Goal: Information Seeking & Learning: Check status

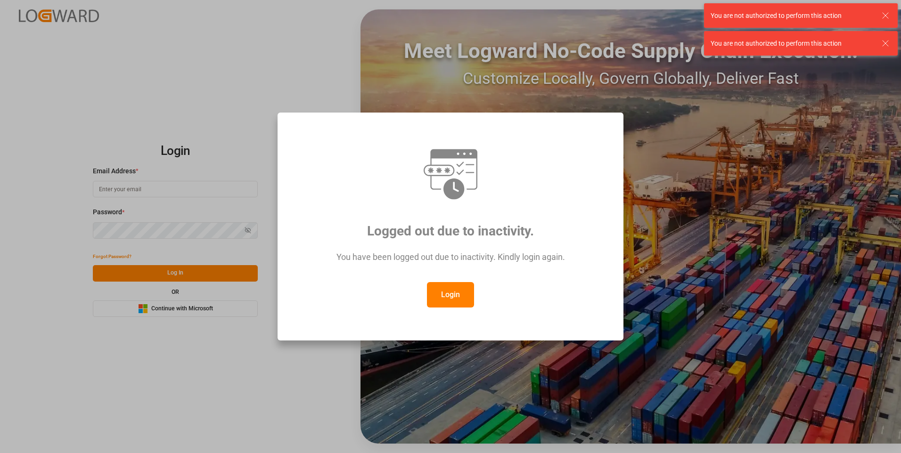
type input "[EMAIL_ADDRESS][DOMAIN_NAME]"
click at [450, 296] on button "Login" at bounding box center [450, 294] width 47 height 25
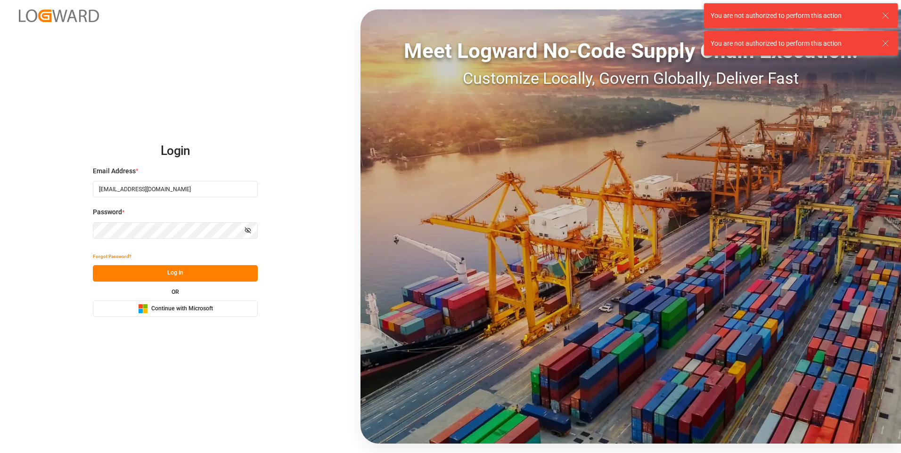
click at [142, 270] on button "Log In" at bounding box center [175, 273] width 165 height 16
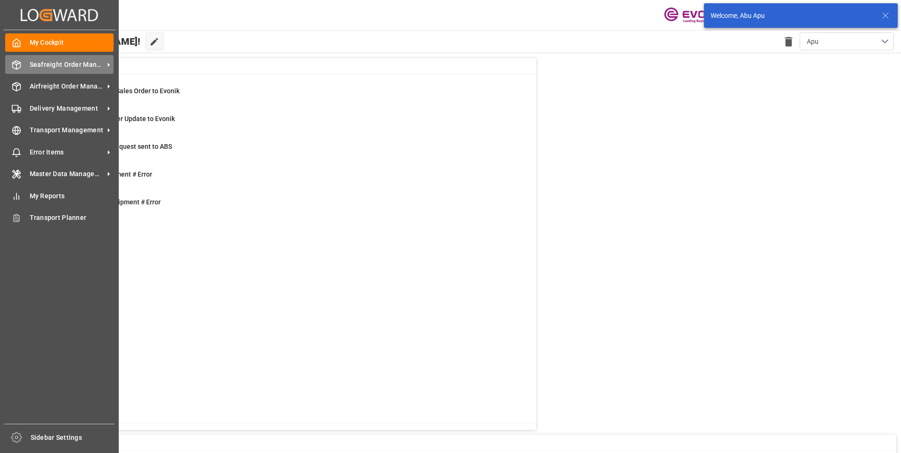
click at [37, 63] on span "Seafreight Order Management" at bounding box center [67, 65] width 74 height 10
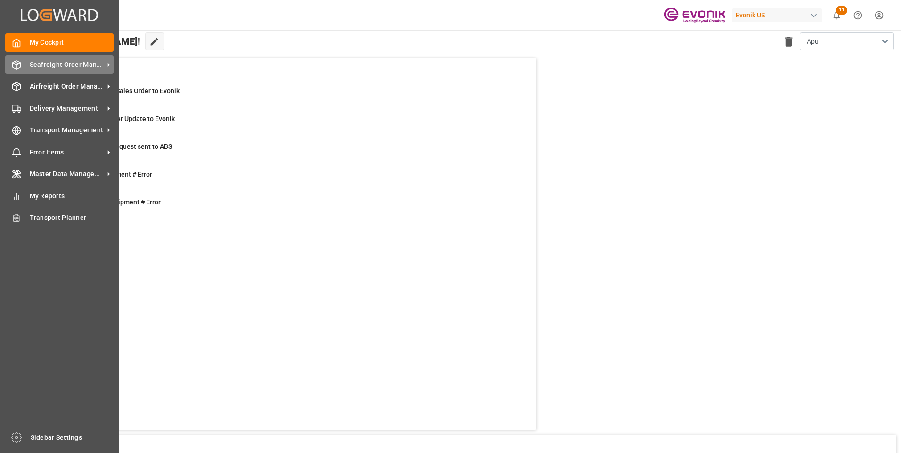
click at [21, 67] on div "Seafreight Order Management Seafreight Order Management" at bounding box center [59, 64] width 108 height 18
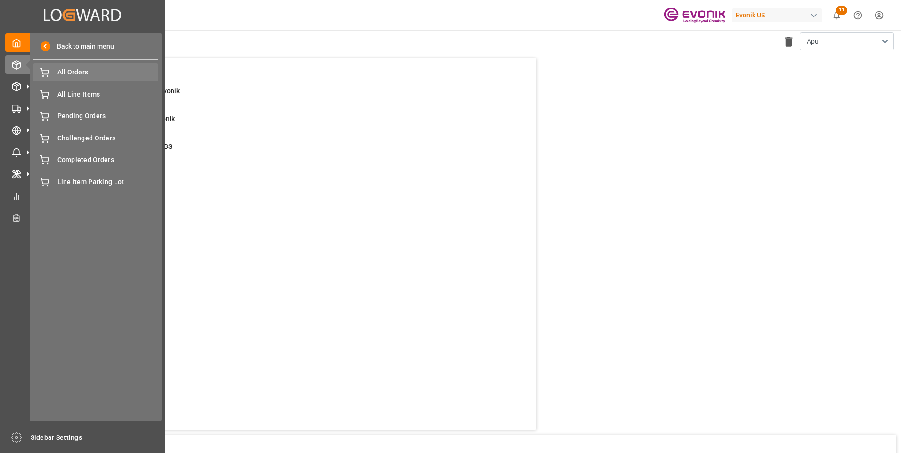
click at [54, 73] on div "All Orders All Orders" at bounding box center [95, 72] width 125 height 18
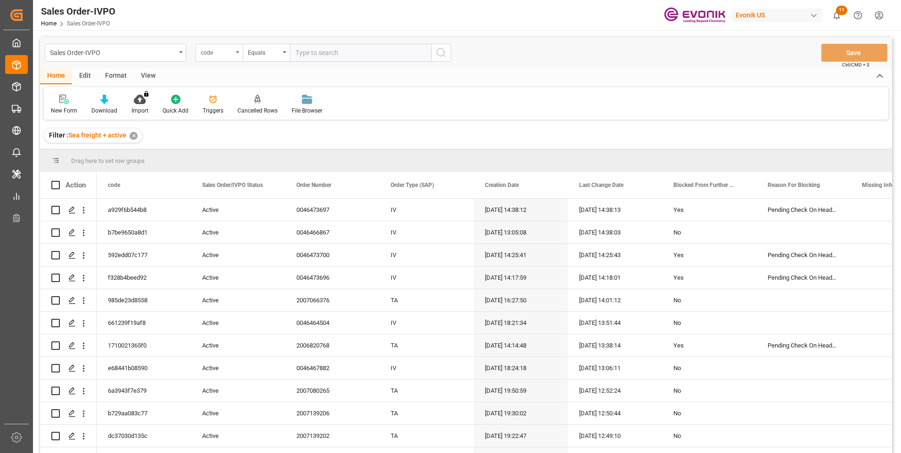
click at [238, 52] on icon "open menu" at bounding box center [238, 52] width 4 height 2
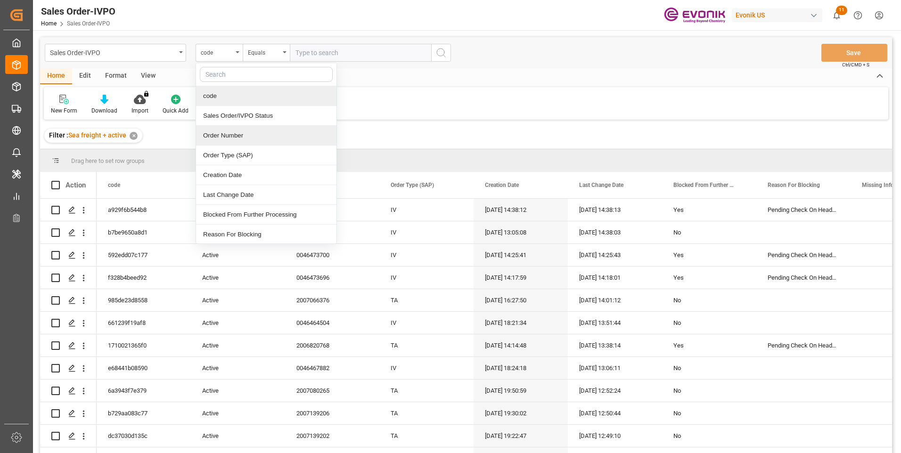
click at [221, 135] on div "Order Number" at bounding box center [266, 136] width 140 height 20
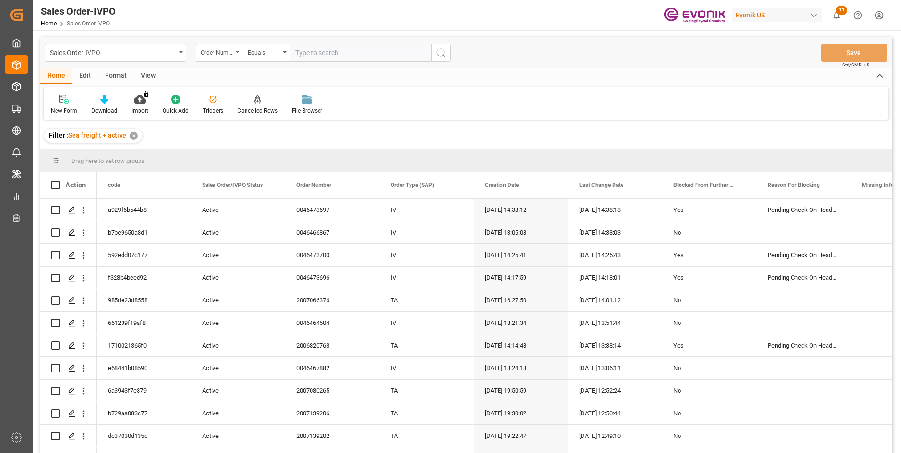
click at [332, 54] on input "text" at bounding box center [360, 53] width 141 height 18
paste input "0046464301"
type input "0046464301"
click at [439, 55] on icon "search button" at bounding box center [440, 52] width 11 height 11
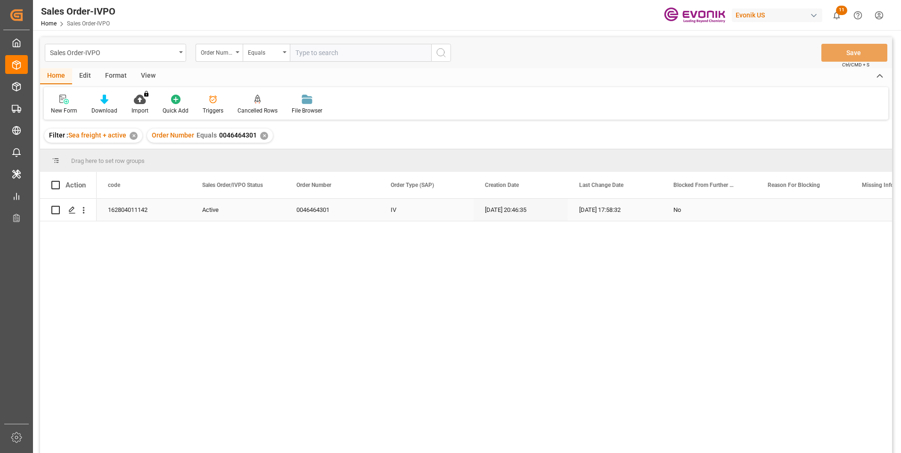
click at [625, 211] on div "[DATE] 17:58:32" at bounding box center [615, 210] width 94 height 22
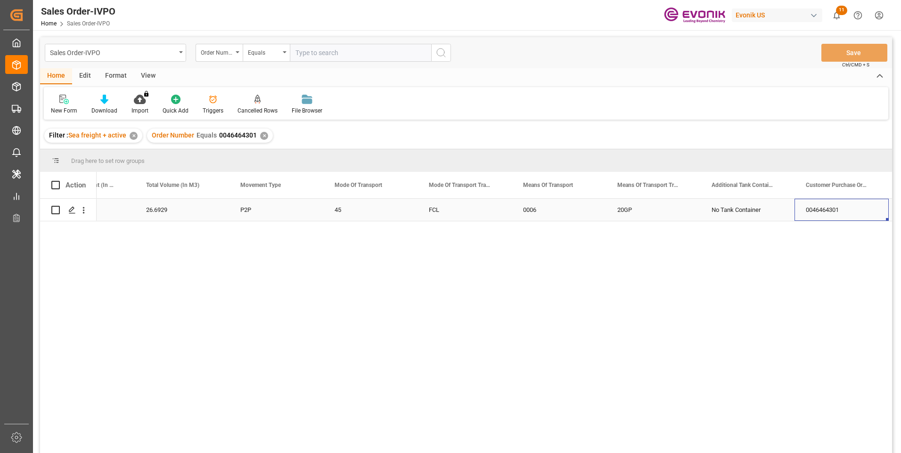
scroll to position [0, 1376]
click at [313, 49] on input "text" at bounding box center [360, 53] width 141 height 18
paste input "2007109677"
type input "2007109677"
click at [443, 50] on icon "search button" at bounding box center [440, 52] width 11 height 11
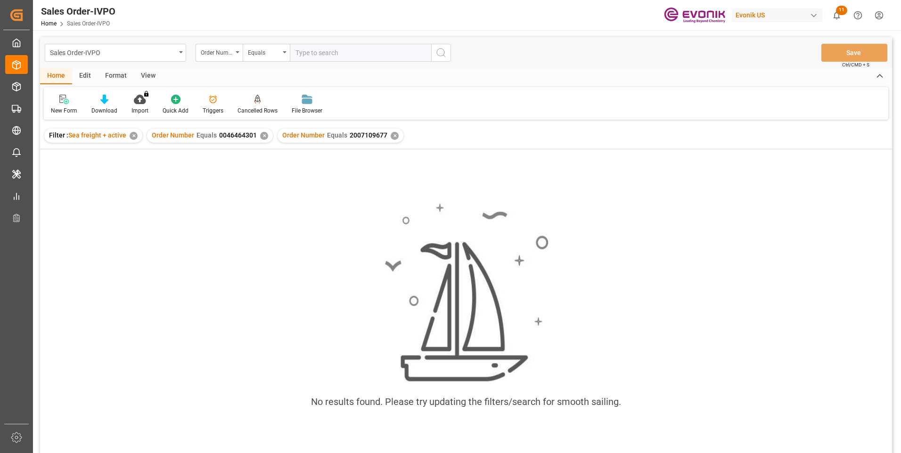
click at [264, 137] on div "✕" at bounding box center [264, 136] width 8 height 8
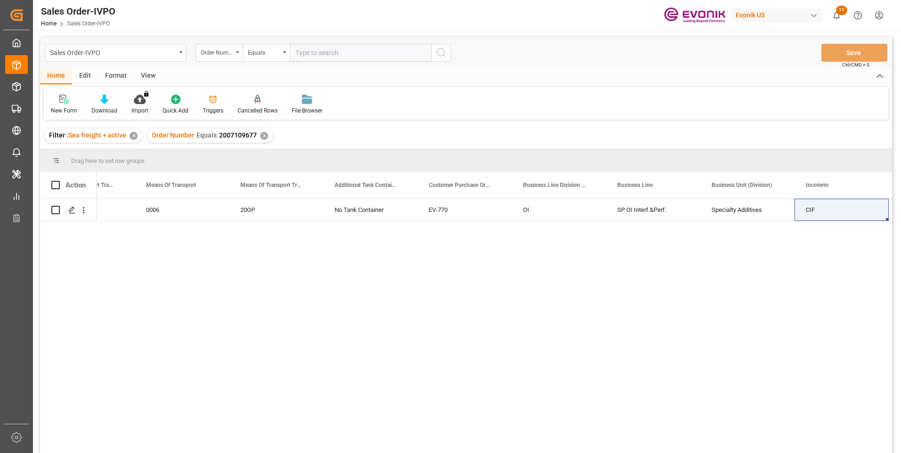
click at [313, 55] on input "text" at bounding box center [360, 53] width 141 height 18
paste input "2007109677"
type input "2007109677"
click at [447, 47] on button "search button" at bounding box center [441, 53] width 20 height 18
click at [263, 134] on div "✕" at bounding box center [264, 136] width 8 height 8
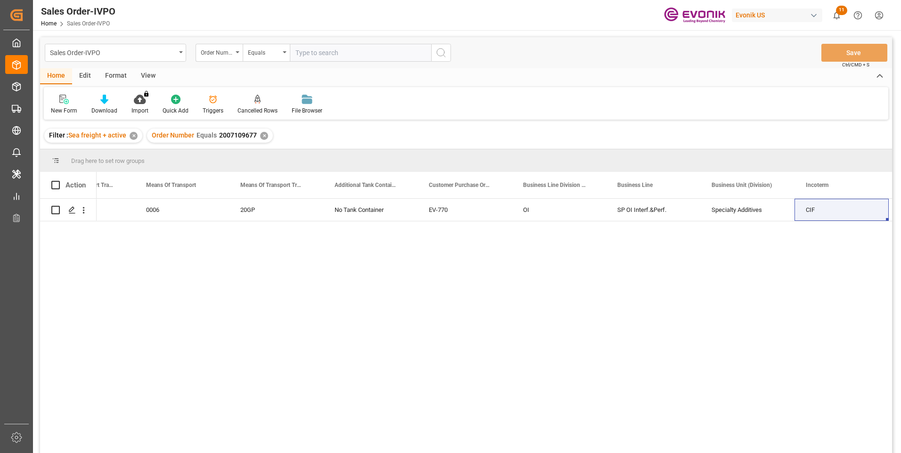
click at [303, 54] on input "text" at bounding box center [360, 53] width 141 height 18
paste input "0046469493"
type input "0046469493"
click at [444, 55] on icon "search button" at bounding box center [440, 52] width 11 height 11
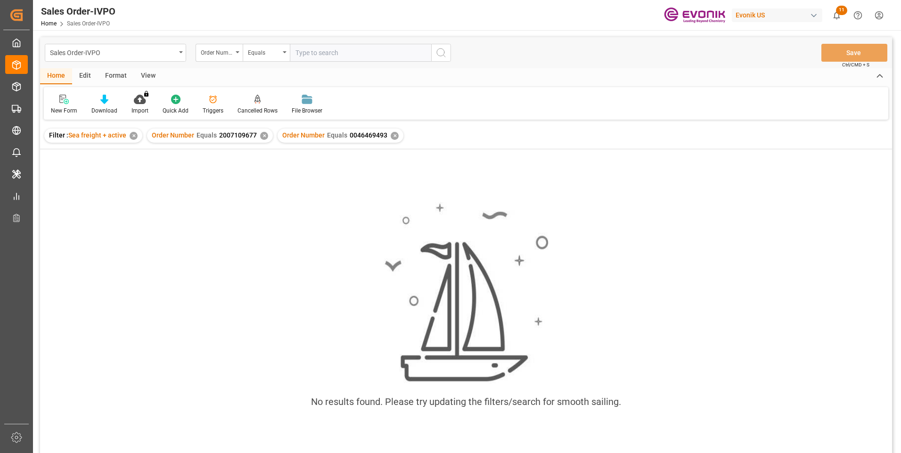
click at [262, 138] on div "✕" at bounding box center [264, 136] width 8 height 8
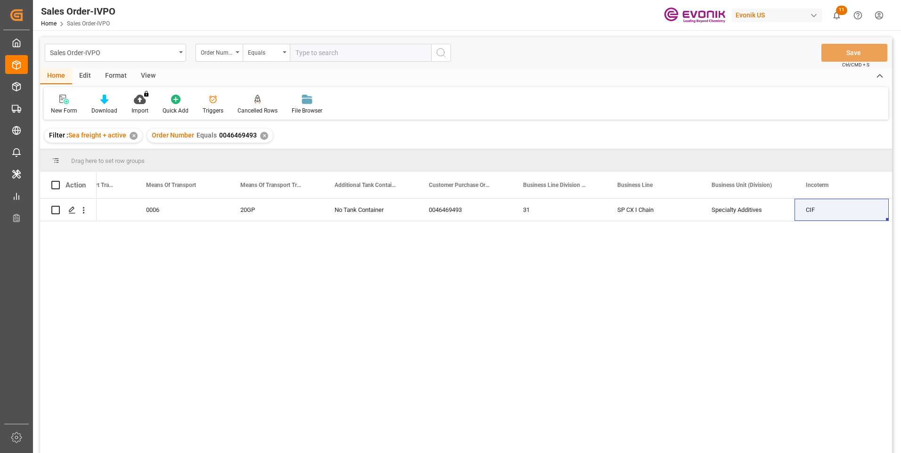
click at [307, 53] on input "text" at bounding box center [360, 53] width 141 height 18
paste input "2007109677"
type input "2007109677"
click at [443, 52] on icon "search button" at bounding box center [440, 52] width 11 height 11
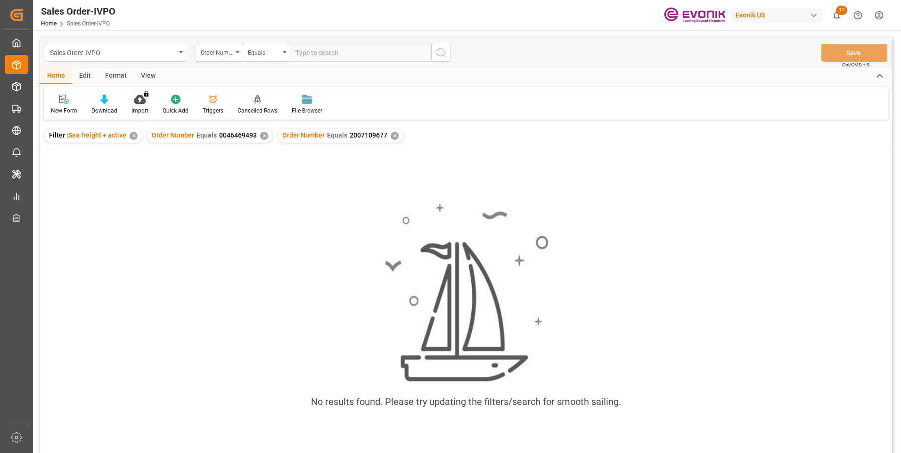
click at [262, 136] on div "✕" at bounding box center [264, 136] width 8 height 8
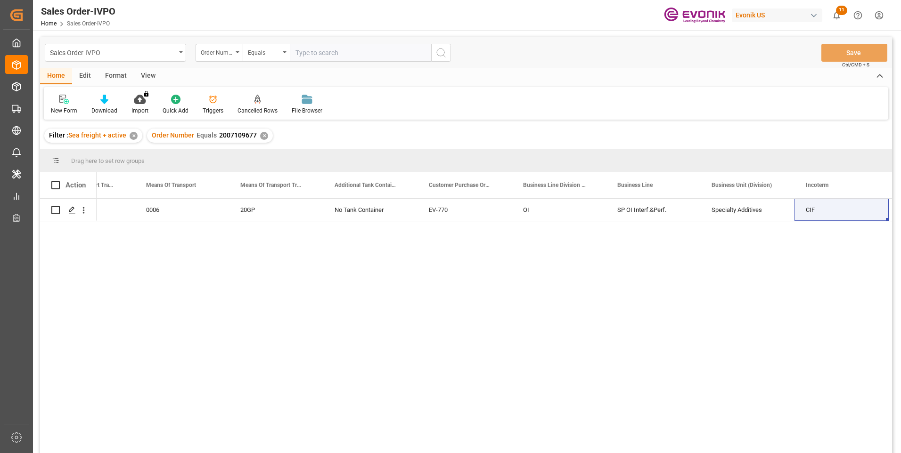
drag, startPoint x: 306, startPoint y: 48, endPoint x: 331, endPoint y: 104, distance: 61.0
click at [306, 49] on input "text" at bounding box center [360, 53] width 141 height 18
paste input "2007109677"
type input "2007109677"
click at [442, 55] on icon "search button" at bounding box center [440, 52] width 11 height 11
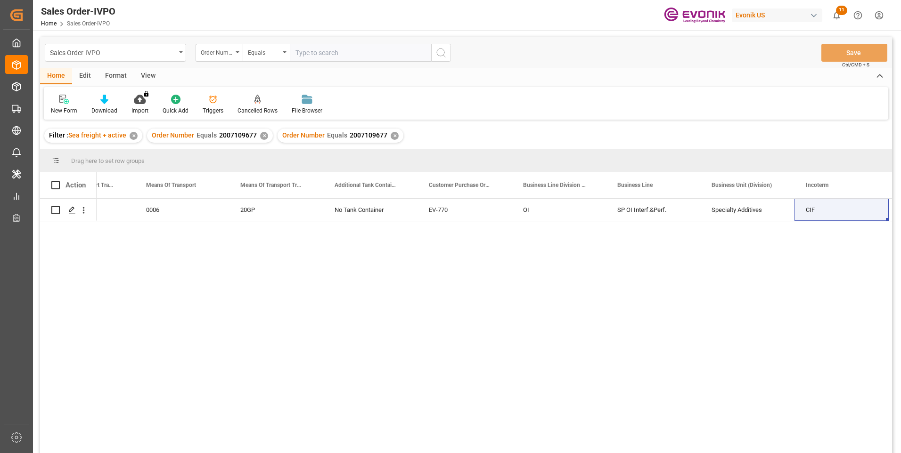
click at [263, 135] on div "✕" at bounding box center [264, 136] width 8 height 8
click at [325, 51] on input "text" at bounding box center [360, 53] width 141 height 18
paste input "2007109677"
type input "2007109677"
click at [445, 48] on icon "search button" at bounding box center [440, 52] width 11 height 11
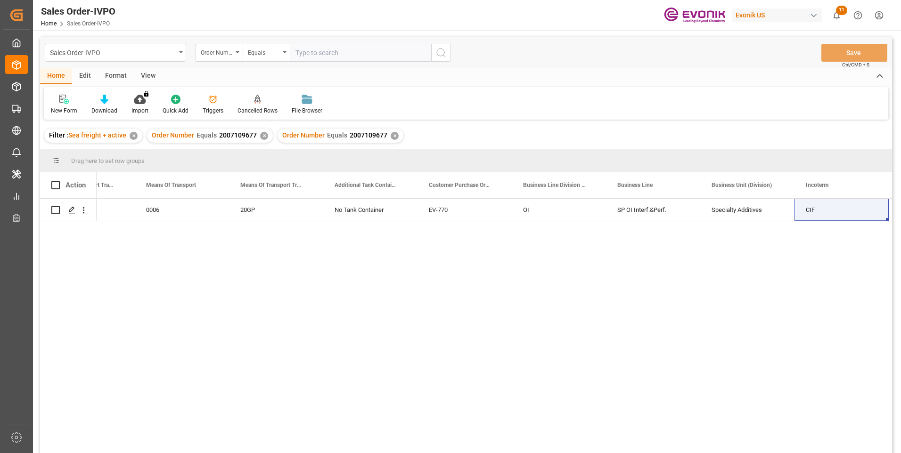
click at [263, 135] on div "✕" at bounding box center [264, 136] width 8 height 8
click at [262, 136] on div "✕" at bounding box center [264, 136] width 8 height 8
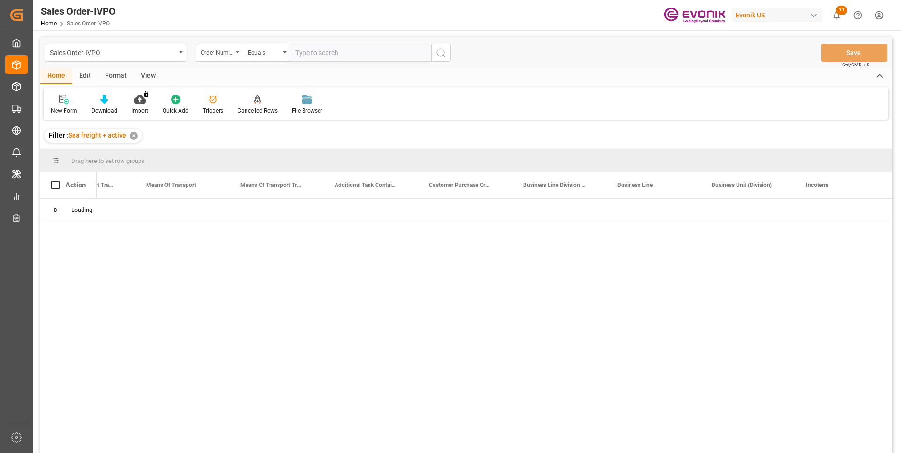
click at [311, 54] on input "text" at bounding box center [360, 53] width 141 height 18
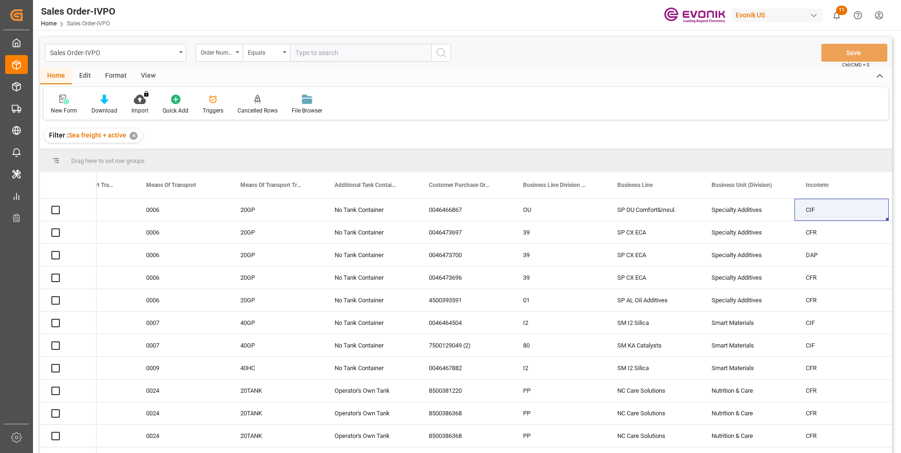
paste input "2007109677"
type input "2007109677"
click at [446, 53] on icon "search button" at bounding box center [440, 52] width 11 height 11
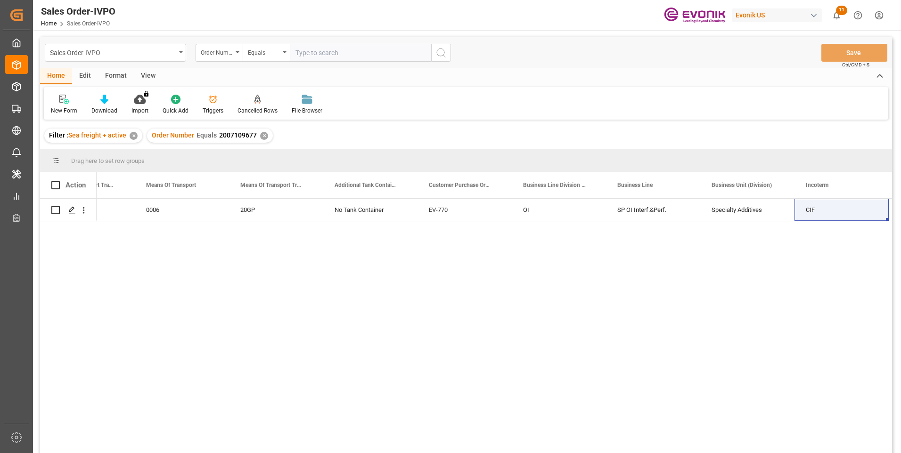
click at [301, 53] on input "text" at bounding box center [360, 53] width 141 height 18
paste input "0046464301"
type input "0046464301"
click at [443, 56] on circle "search button" at bounding box center [441, 53] width 8 height 8
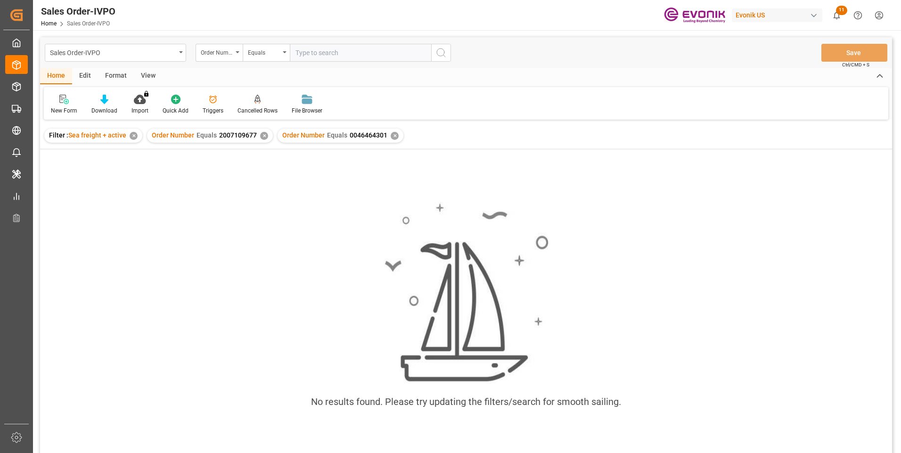
click at [263, 135] on div "✕" at bounding box center [264, 136] width 8 height 8
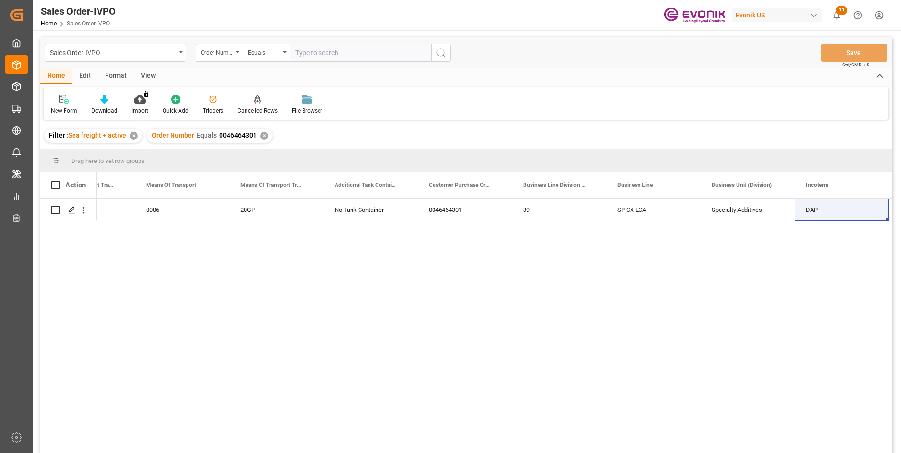
click at [307, 54] on input "text" at bounding box center [360, 53] width 141 height 18
paste input "0046470679"
type input "0046470679"
click at [443, 55] on circle "search button" at bounding box center [441, 53] width 8 height 8
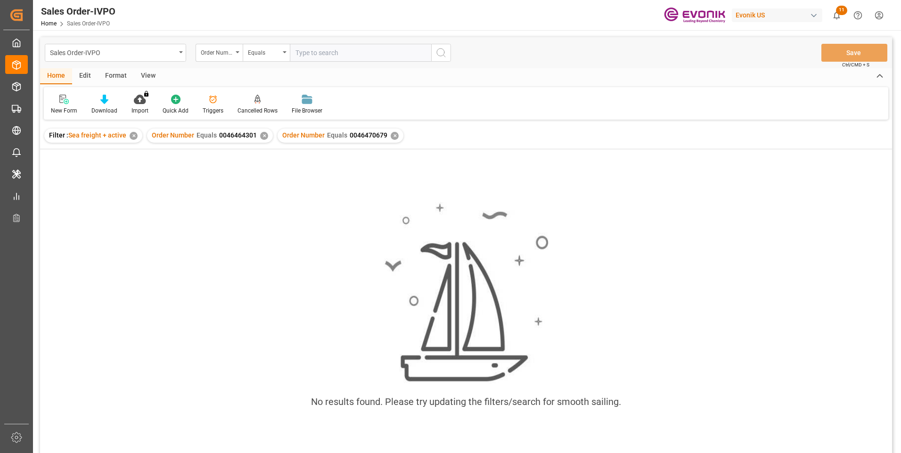
click at [262, 136] on div "✕" at bounding box center [264, 136] width 8 height 8
